Goal: Find specific page/section: Find specific page/section

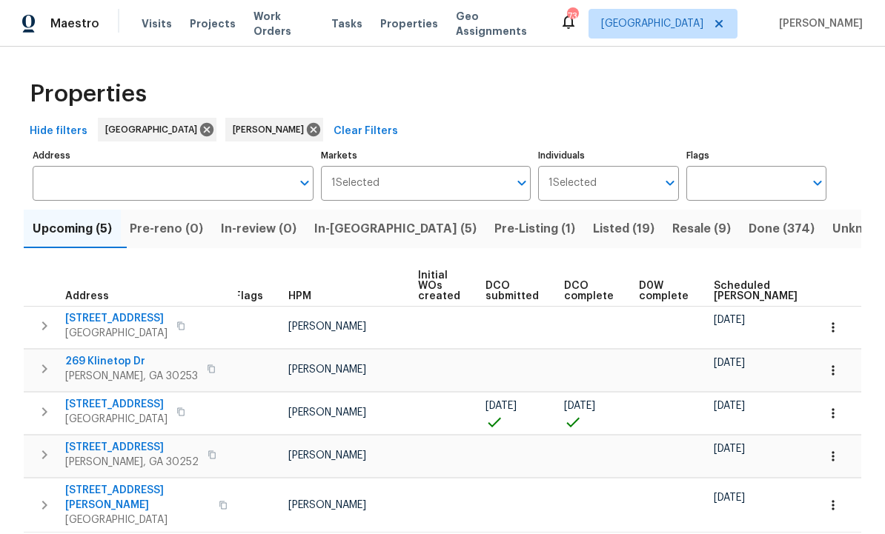
click at [748, 228] on span "Done (374)" at bounding box center [781, 229] width 66 height 21
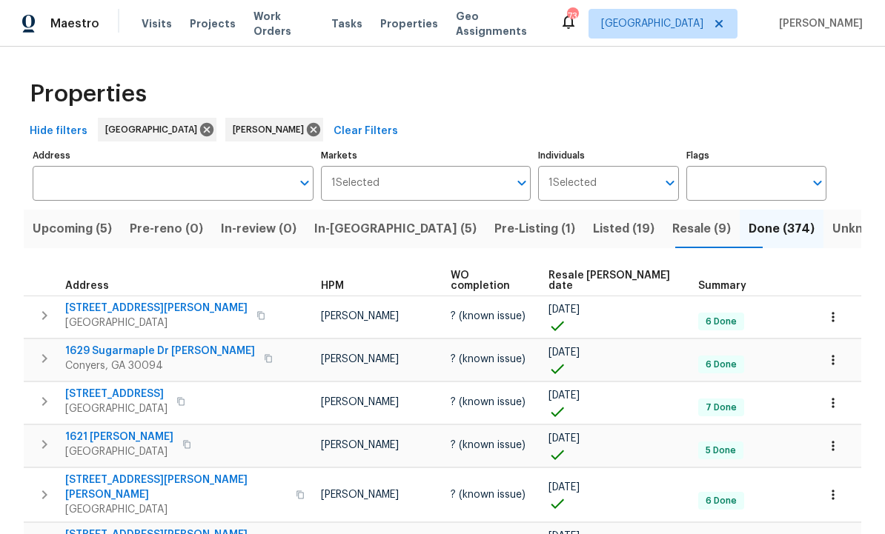
click at [582, 273] on span "Resale [PERSON_NAME] date" at bounding box center [610, 280] width 124 height 21
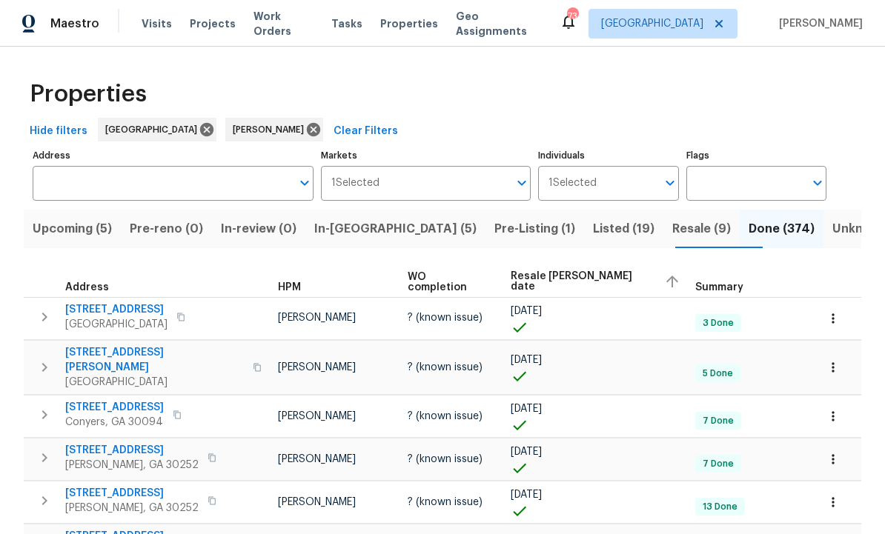
click at [584, 287] on span "Resale COE date" at bounding box center [580, 281] width 141 height 21
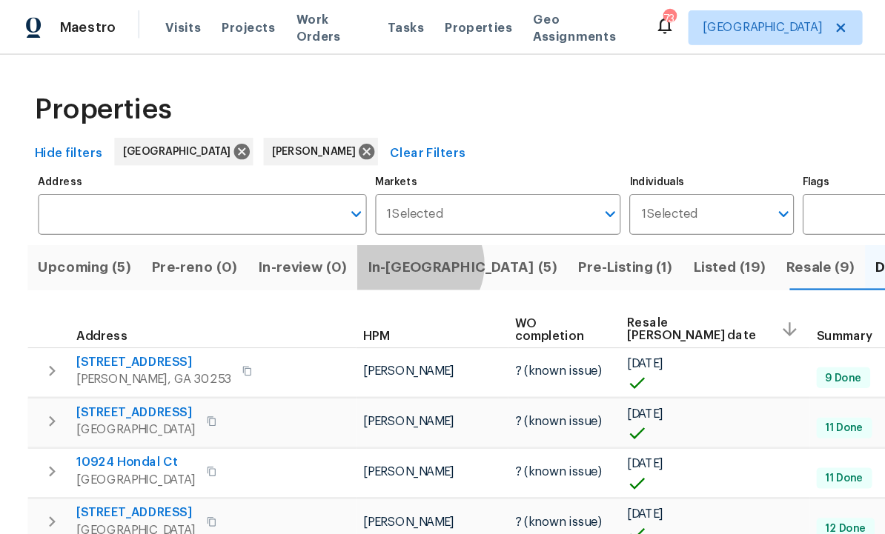
click at [373, 228] on span "In-reno (5)" at bounding box center [395, 229] width 162 height 21
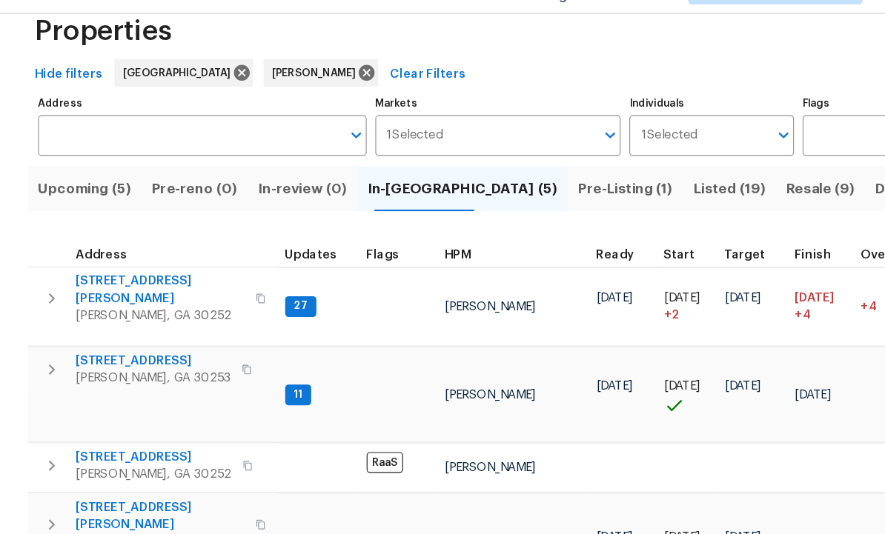
scroll to position [32, 0]
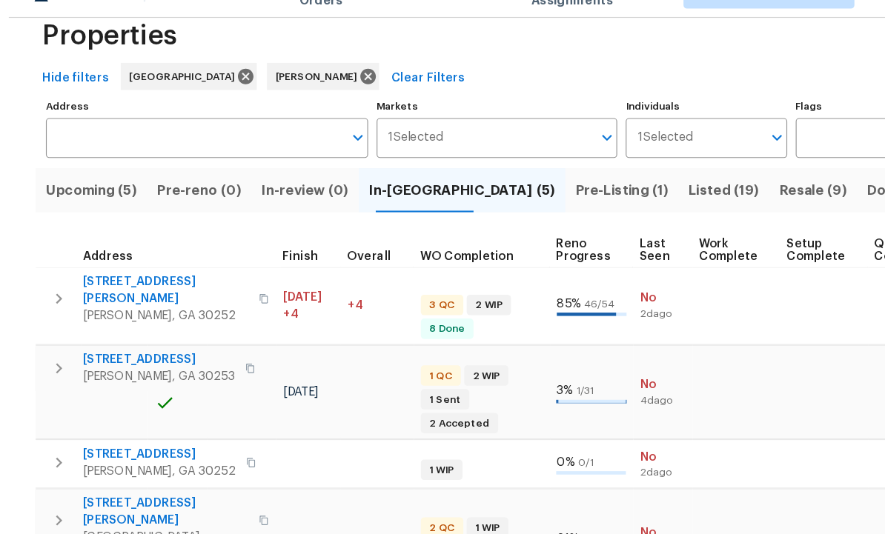
scroll to position [0, 0]
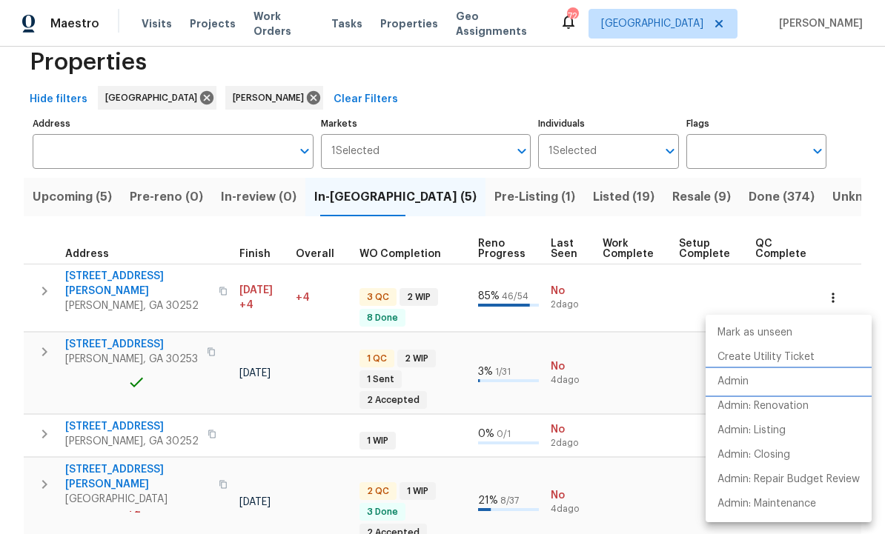
click at [748, 379] on p "Admin" at bounding box center [732, 382] width 31 height 16
click at [658, 395] on div at bounding box center [442, 267] width 885 height 534
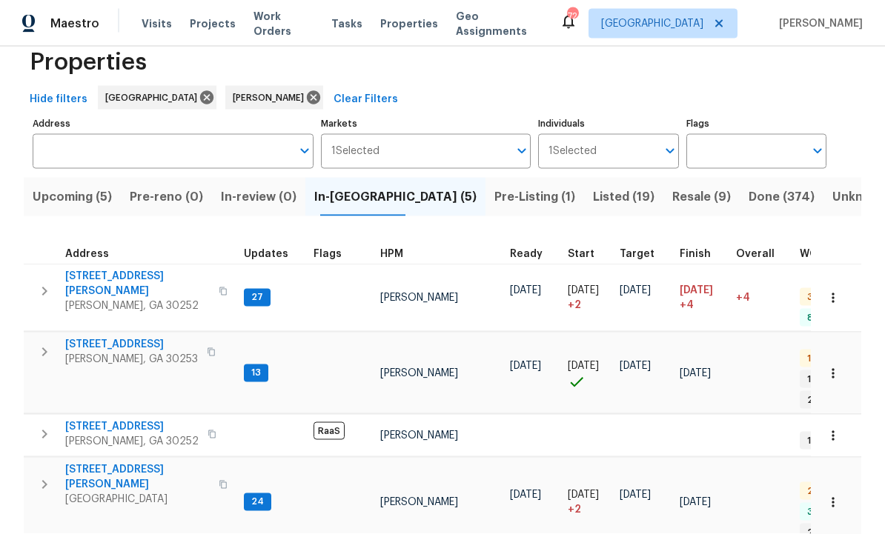
scroll to position [0, 0]
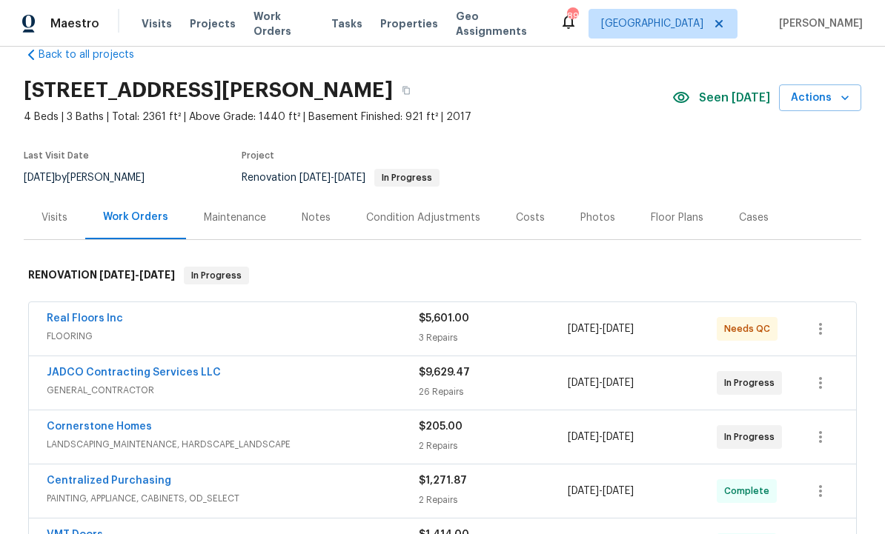
scroll to position [41, 0]
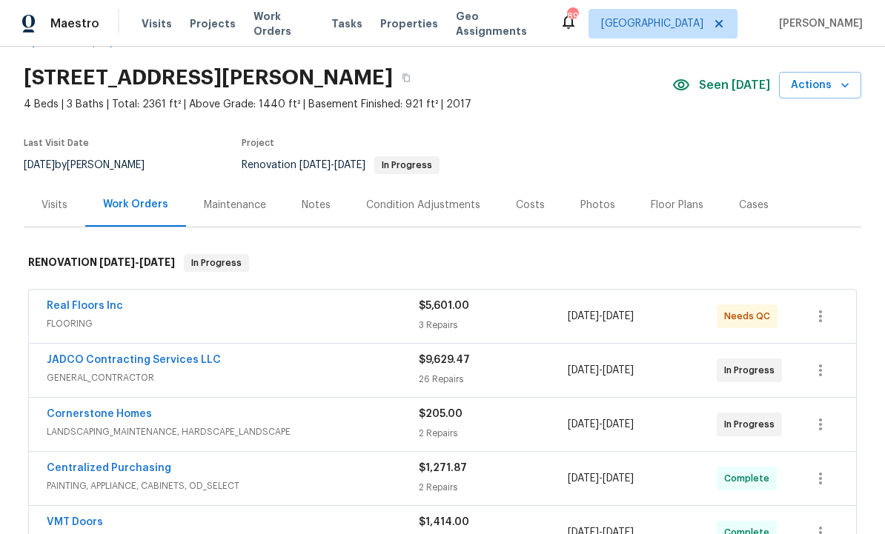
click at [175, 355] on link "JADCO Contracting Services LLC" at bounding box center [134, 360] width 174 height 10
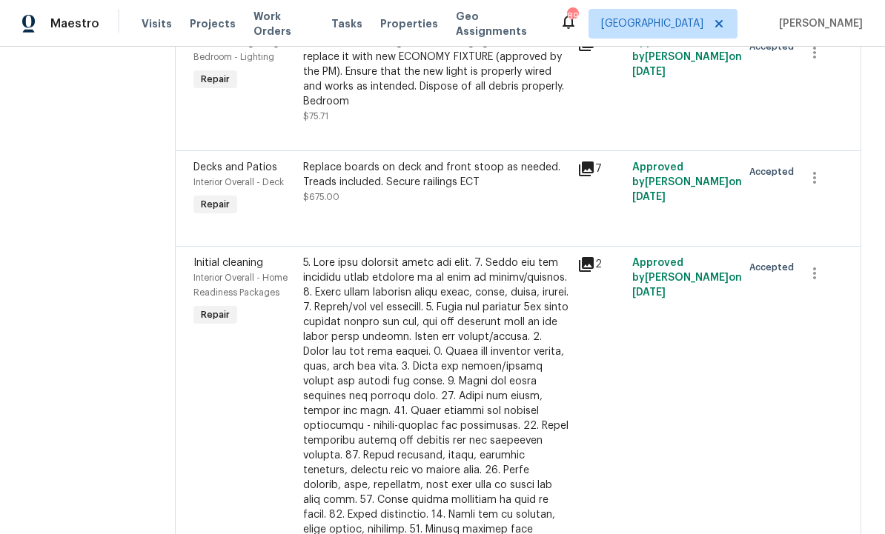
scroll to position [1186, 0]
